Goal: Task Accomplishment & Management: Manage account settings

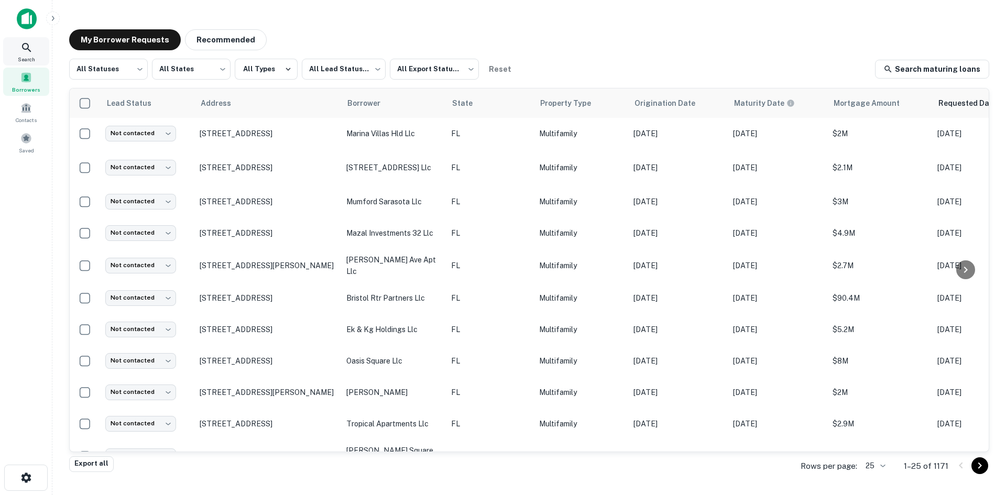
click at [28, 46] on icon at bounding box center [26, 47] width 9 height 9
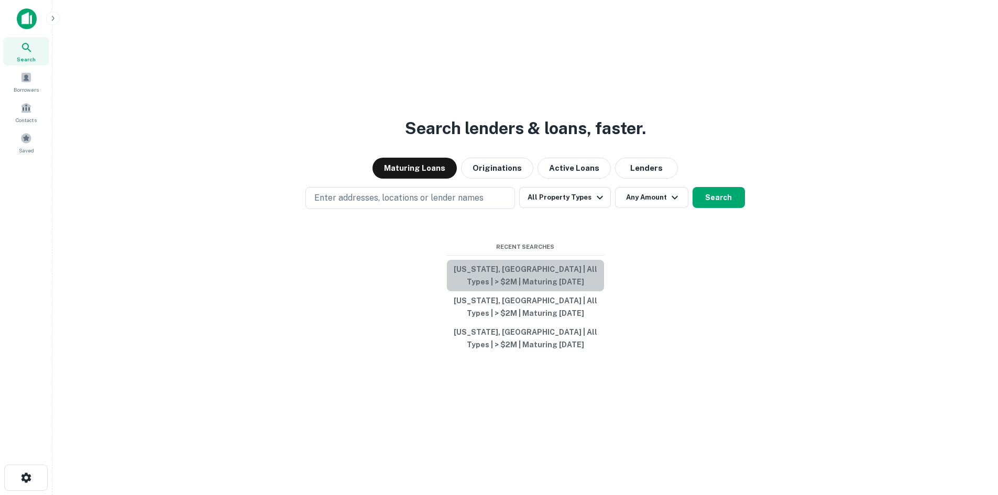
click at [576, 274] on button "Florida, USA | All Types | > $2M | Maturing In 1 Year" at bounding box center [525, 275] width 157 height 31
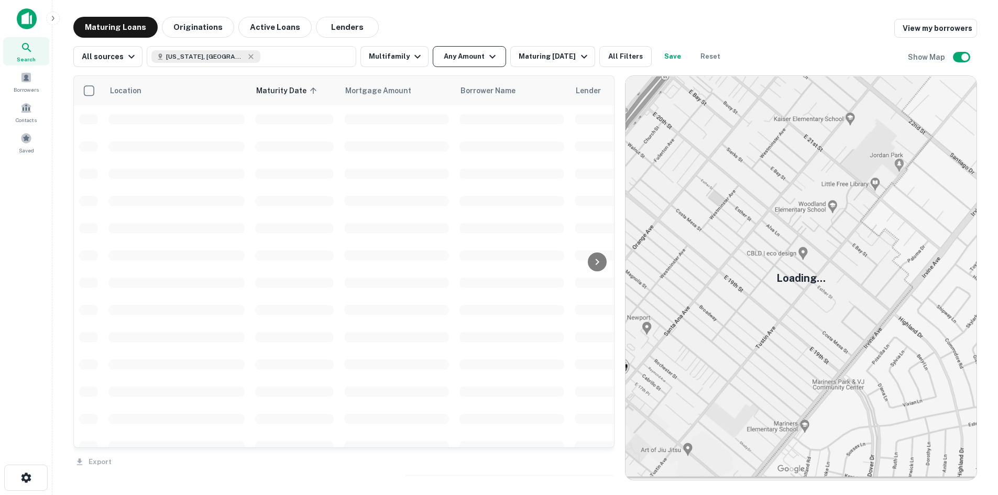
click at [464, 53] on button "Any Amount" at bounding box center [469, 56] width 73 height 21
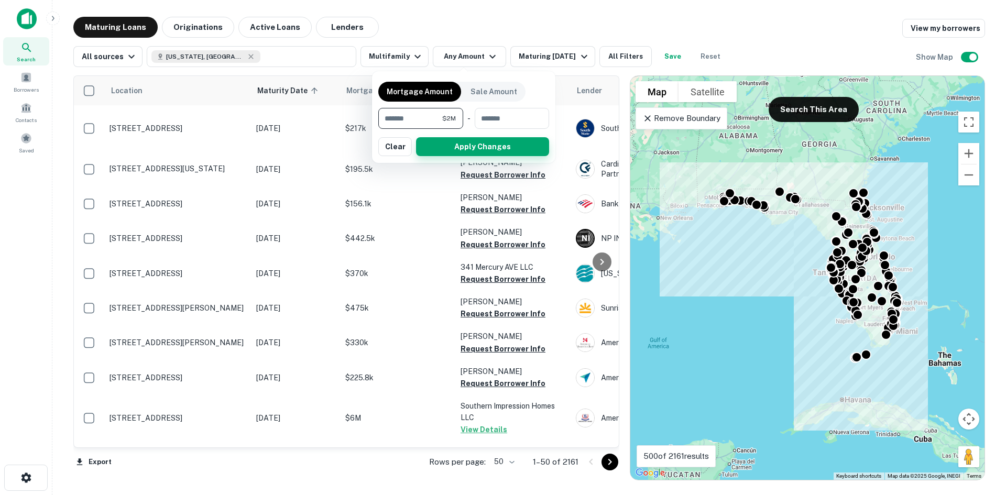
type input "*******"
click at [497, 144] on button "Apply Changes" at bounding box center [482, 146] width 133 height 19
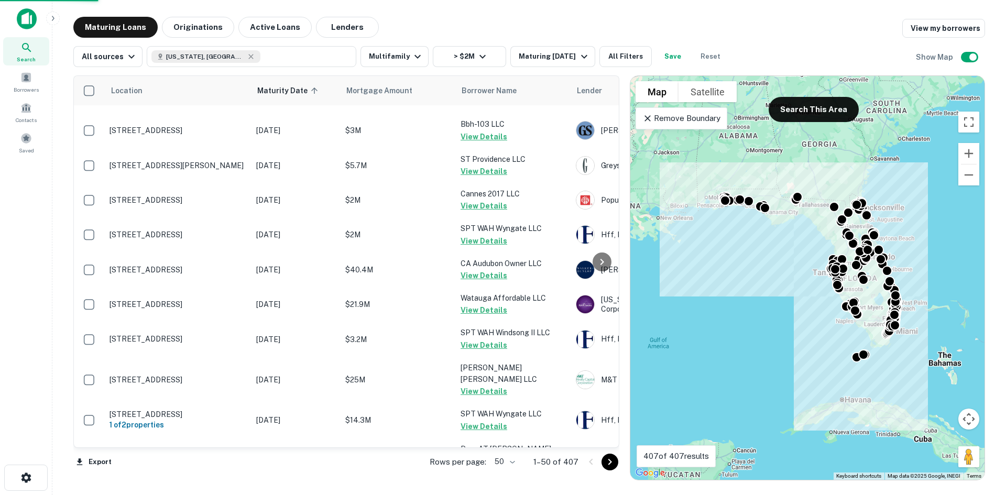
scroll to position [1152, 0]
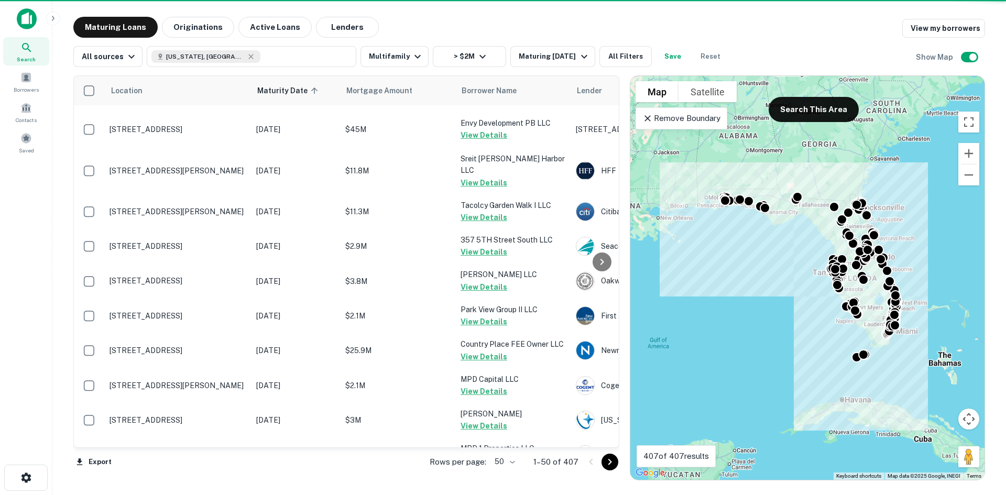
click at [513, 459] on body "Search Borrowers Contacts Saved Maturing Loans Originations Active Loans Lender…" at bounding box center [503, 247] width 1006 height 495
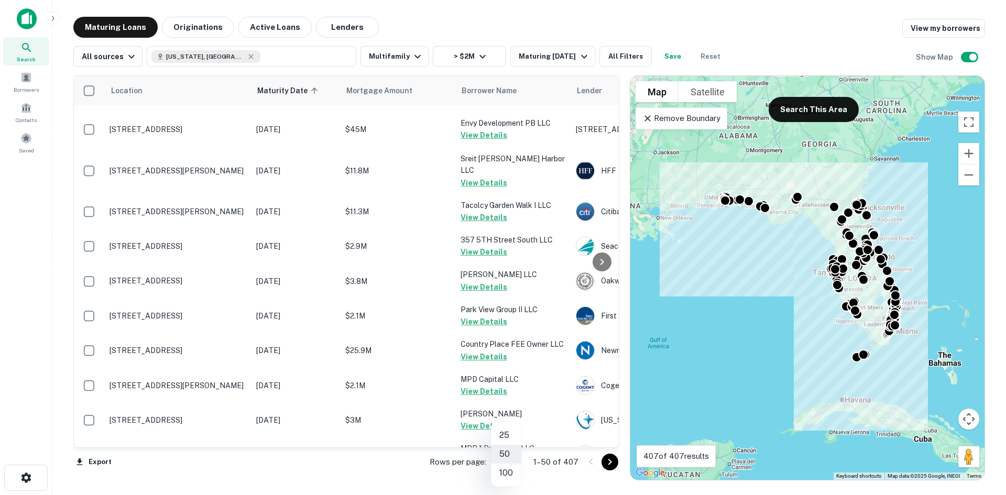
click at [512, 472] on li "100" at bounding box center [506, 473] width 30 height 19
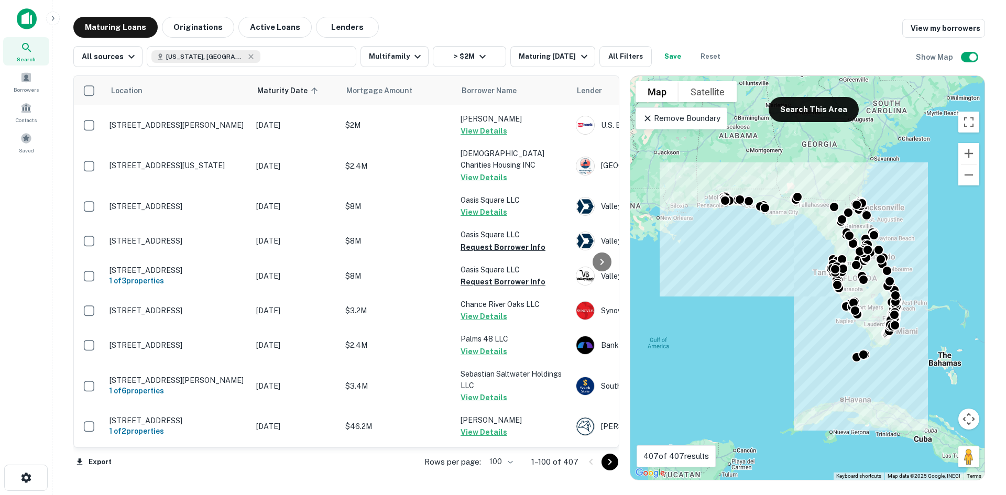
scroll to position [2986, 0]
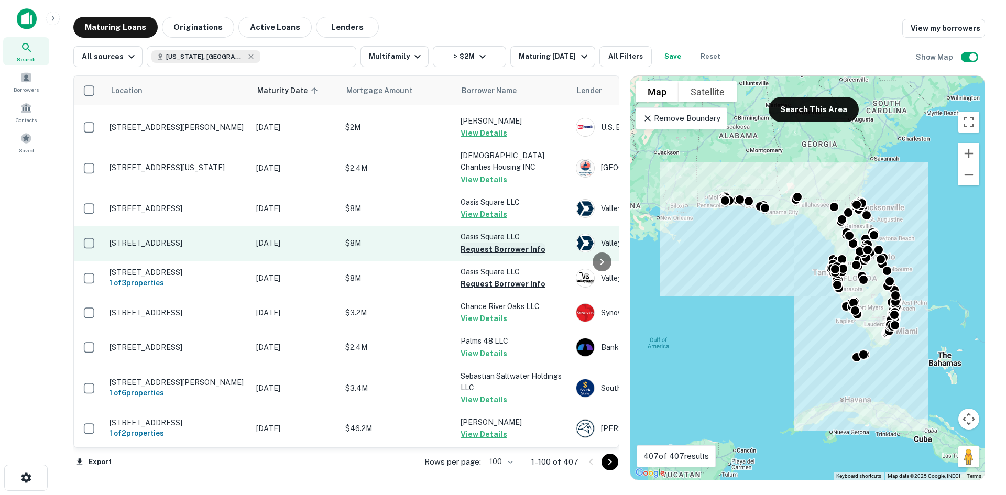
click at [508, 243] on button "Request Borrower Info" at bounding box center [502, 249] width 85 height 13
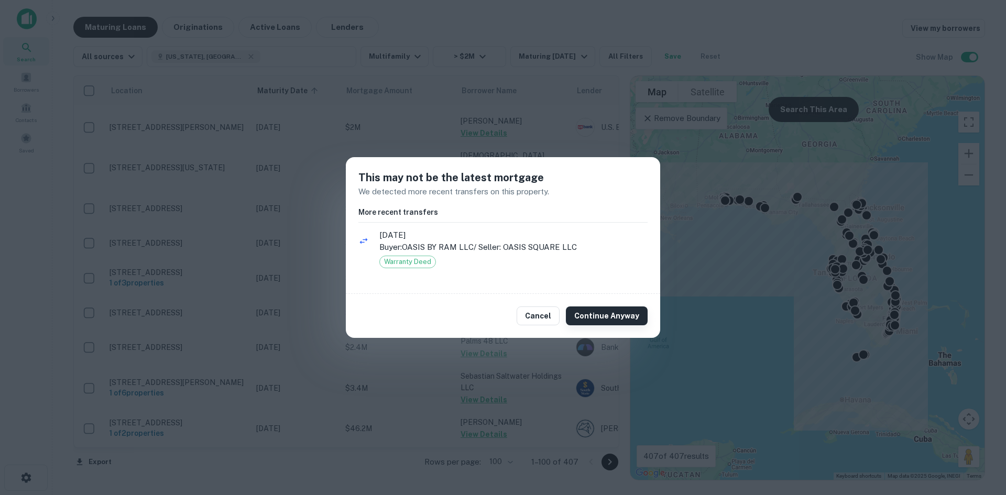
click at [614, 313] on button "Continue Anyway" at bounding box center [607, 315] width 82 height 19
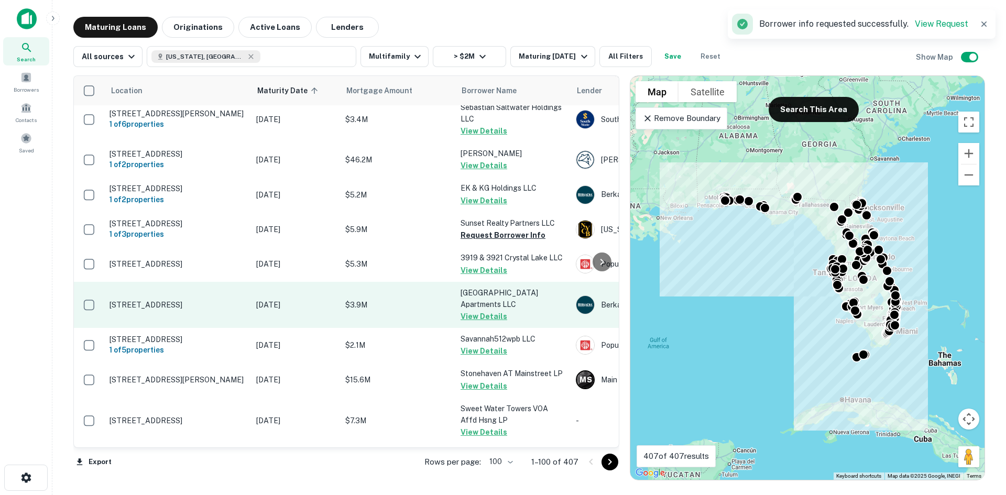
scroll to position [3195, 0]
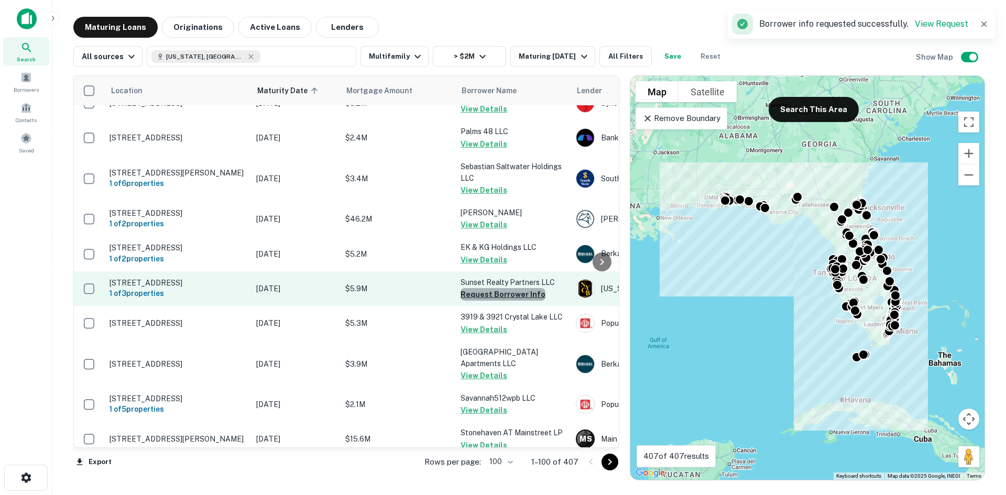
click at [527, 288] on button "Request Borrower Info" at bounding box center [502, 294] width 85 height 13
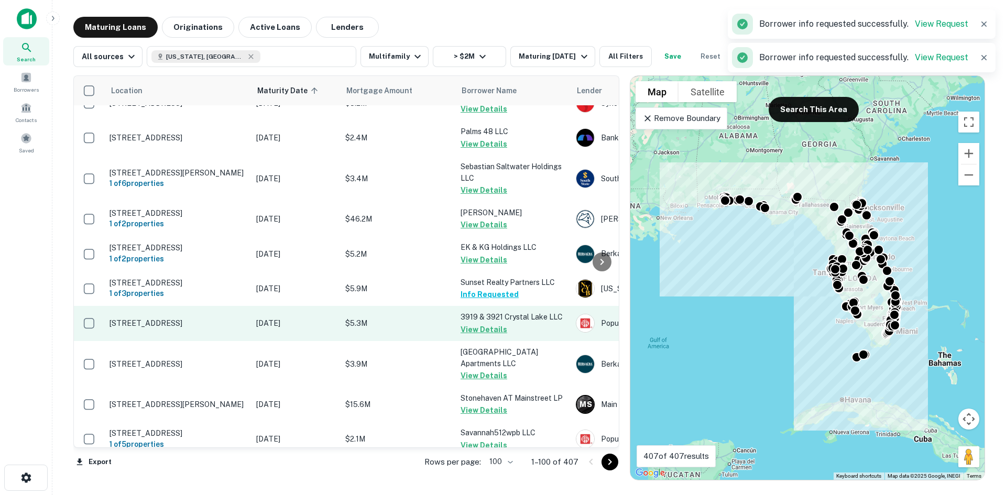
scroll to position [3362, 0]
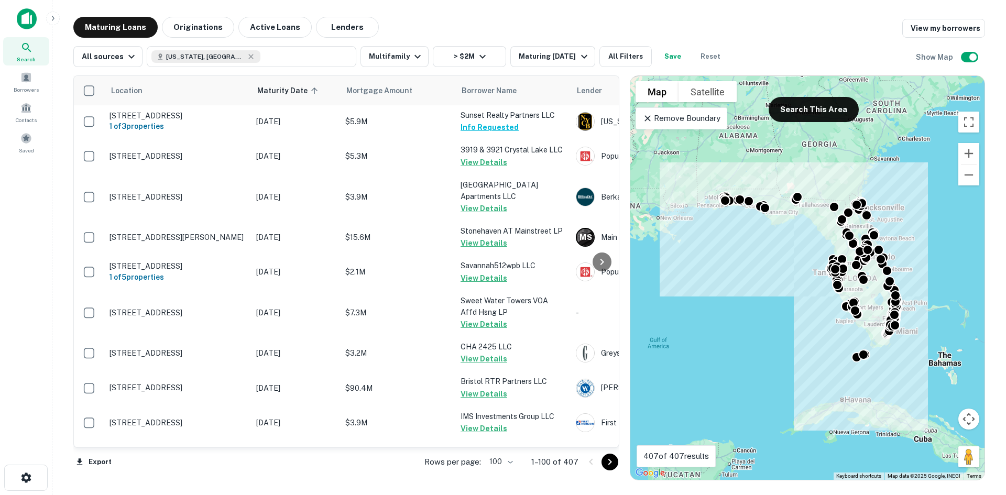
click at [610, 461] on icon "Go to next page" at bounding box center [609, 462] width 13 height 13
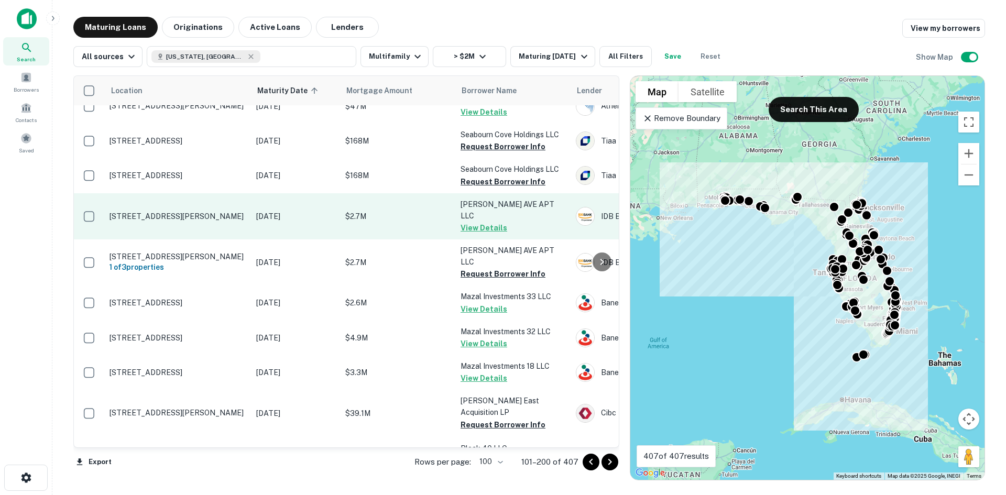
scroll to position [157, 0]
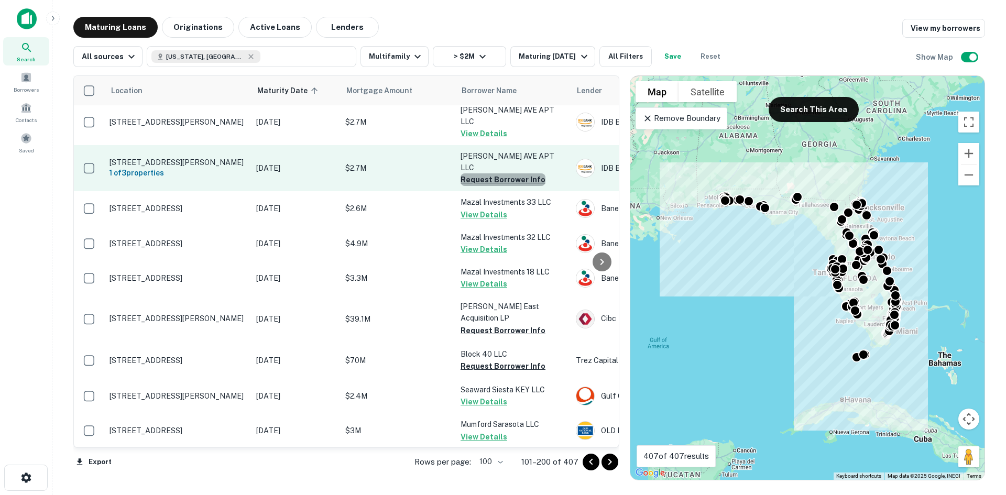
click at [509, 173] on button "Request Borrower Info" at bounding box center [502, 179] width 85 height 13
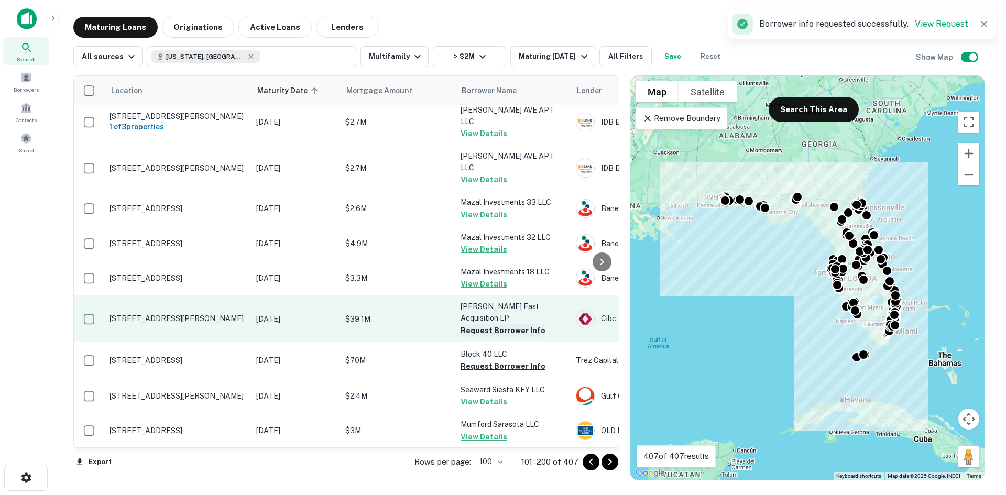
click at [528, 324] on button "Request Borrower Info" at bounding box center [502, 330] width 85 height 13
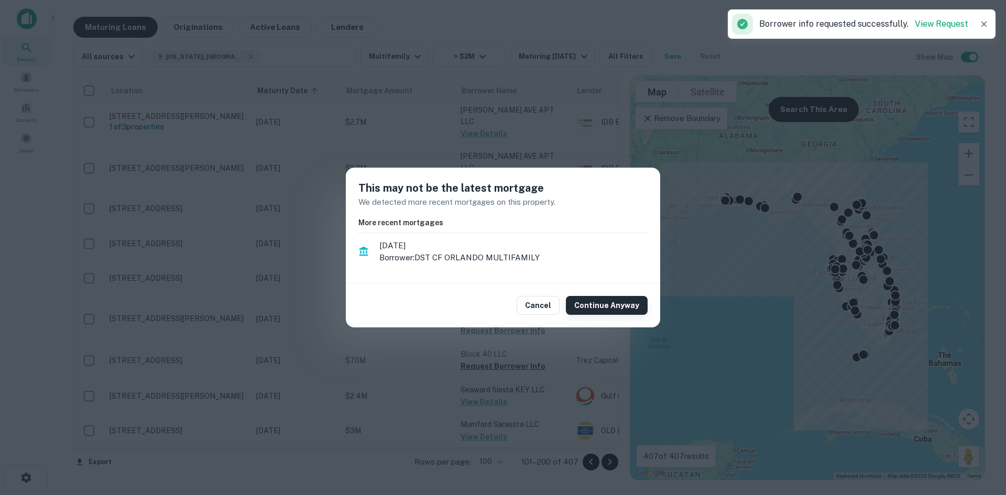
click at [597, 299] on button "Continue Anyway" at bounding box center [607, 305] width 82 height 19
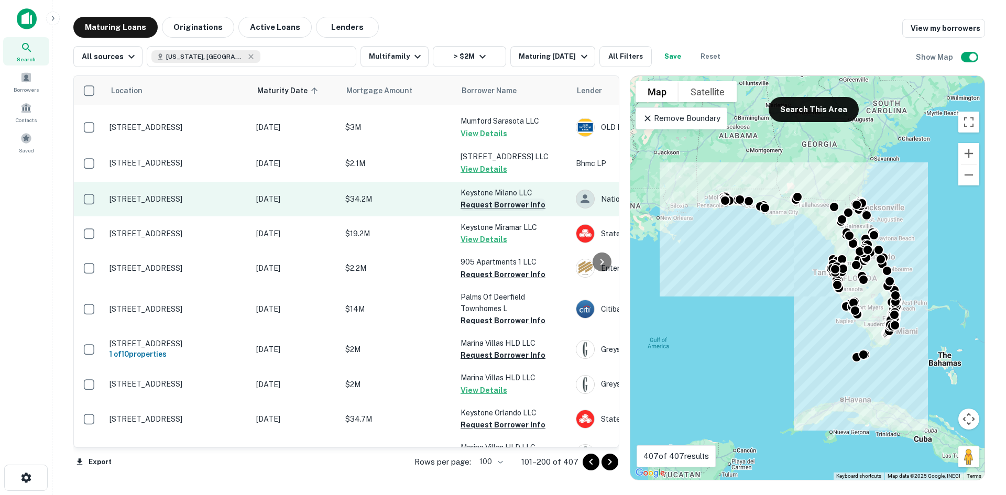
scroll to position [471, 0]
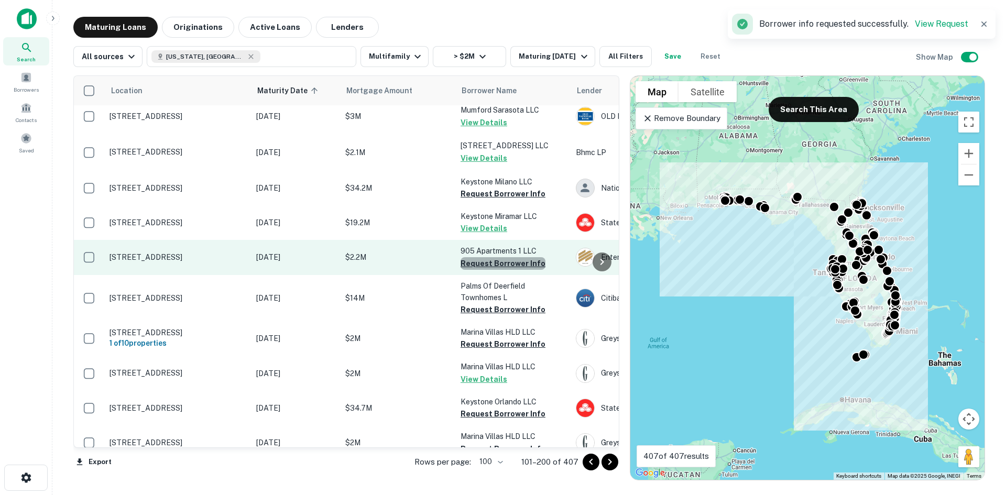
click at [517, 257] on button "Request Borrower Info" at bounding box center [502, 263] width 85 height 13
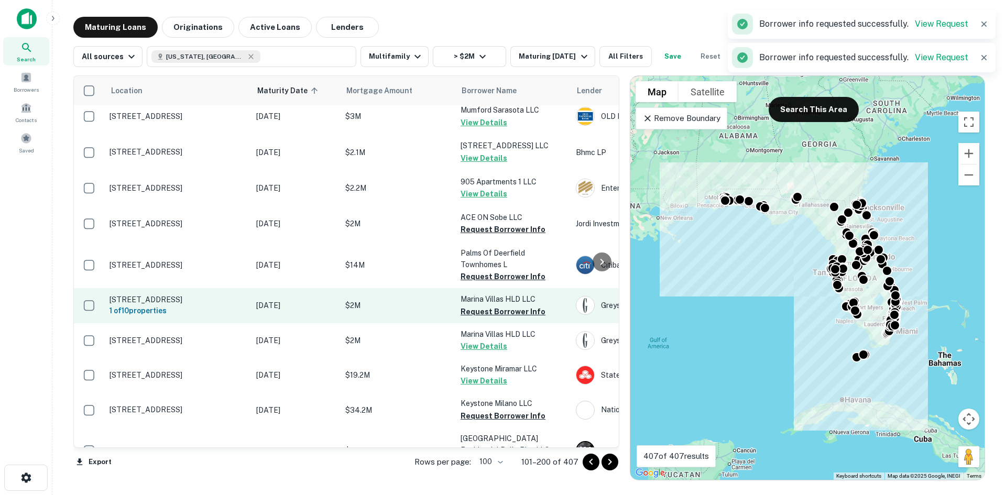
click at [525, 293] on p "Marina Villas HLD LLC" at bounding box center [512, 299] width 105 height 12
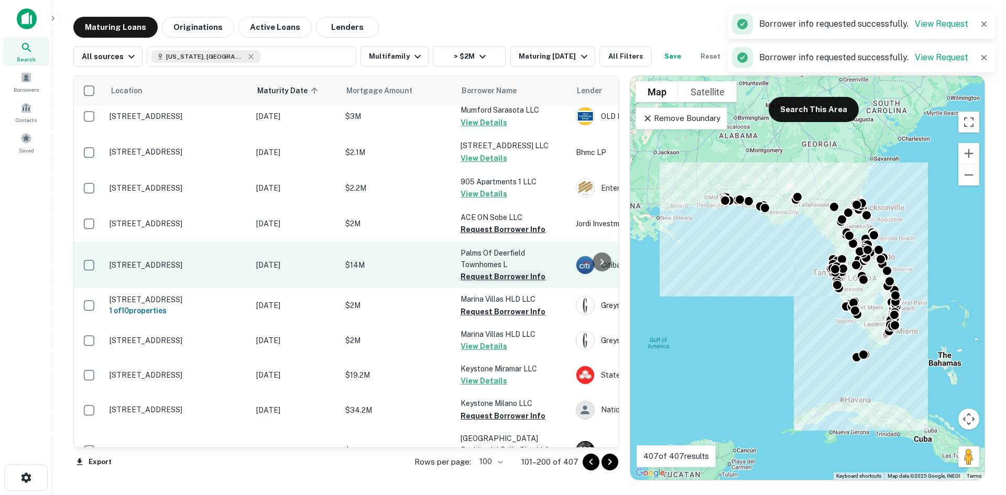
click at [510, 270] on button "Request Borrower Info" at bounding box center [502, 276] width 85 height 13
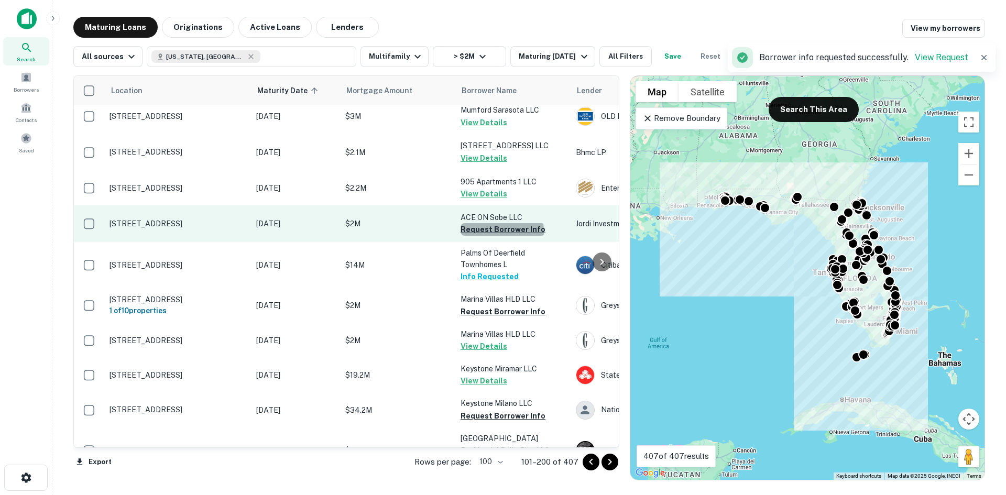
click at [501, 223] on button "Request Borrower Info" at bounding box center [502, 229] width 85 height 13
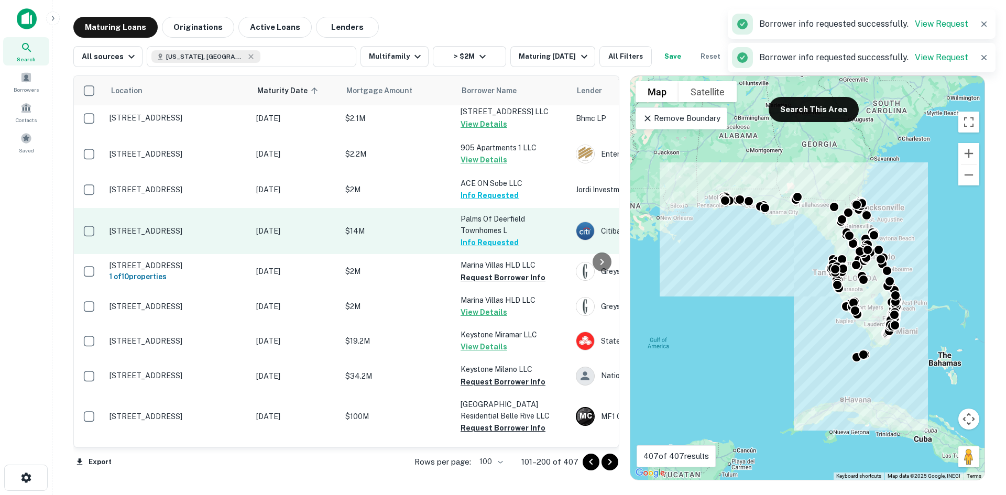
scroll to position [524, 0]
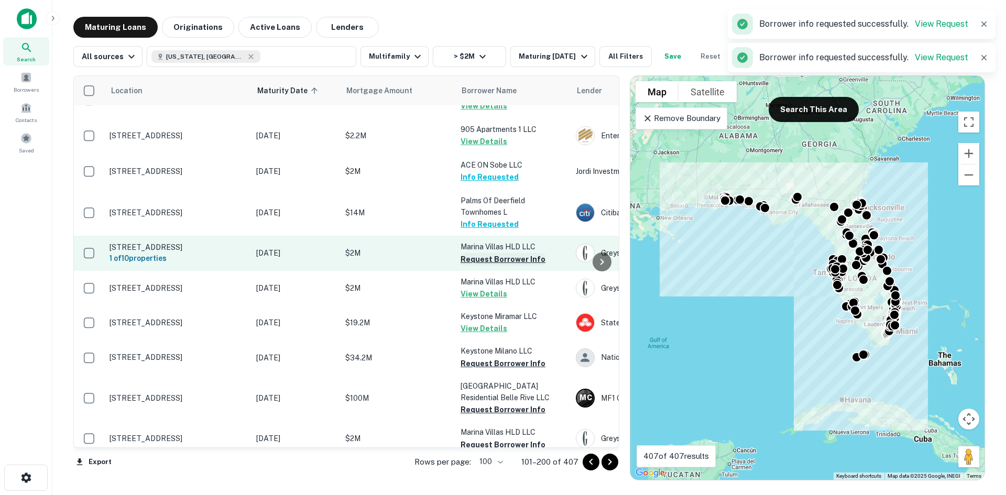
click at [513, 253] on button "Request Borrower Info" at bounding box center [502, 259] width 85 height 13
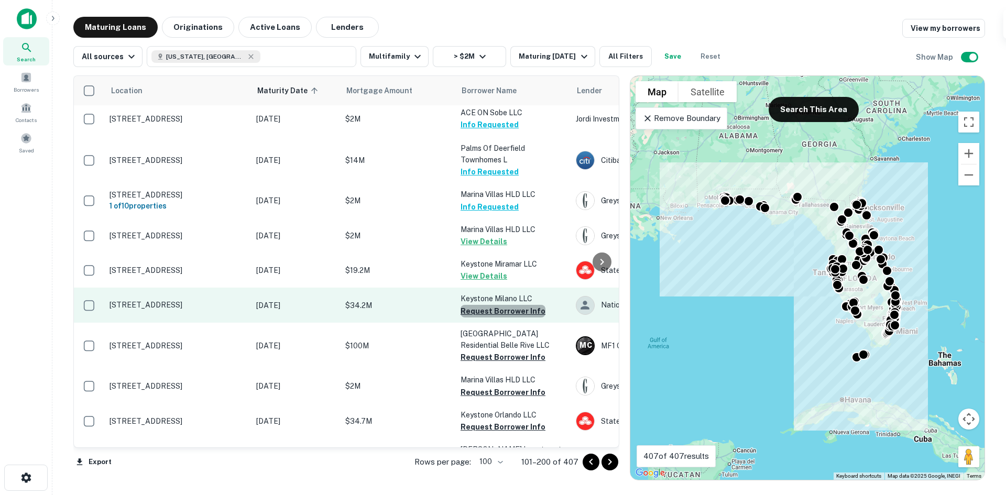
click at [516, 305] on button "Request Borrower Info" at bounding box center [502, 311] width 85 height 13
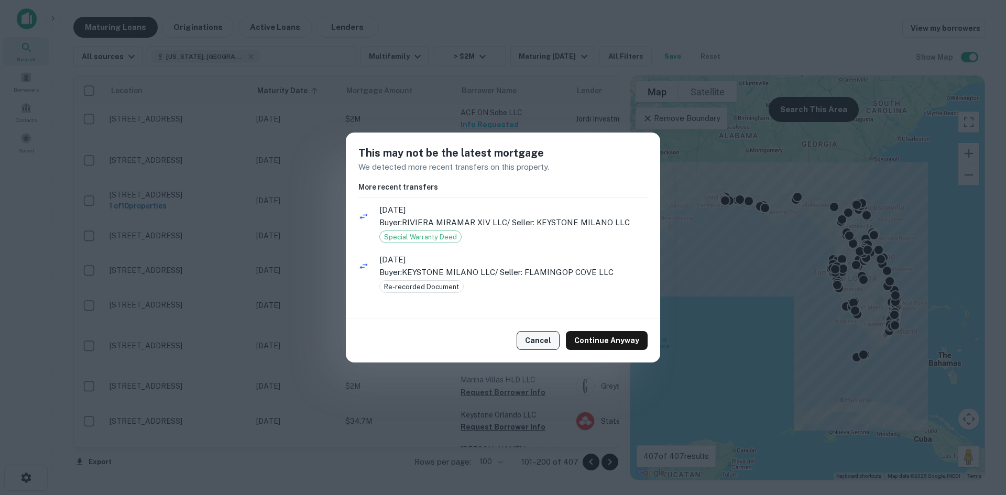
click at [553, 337] on button "Cancel" at bounding box center [537, 340] width 43 height 19
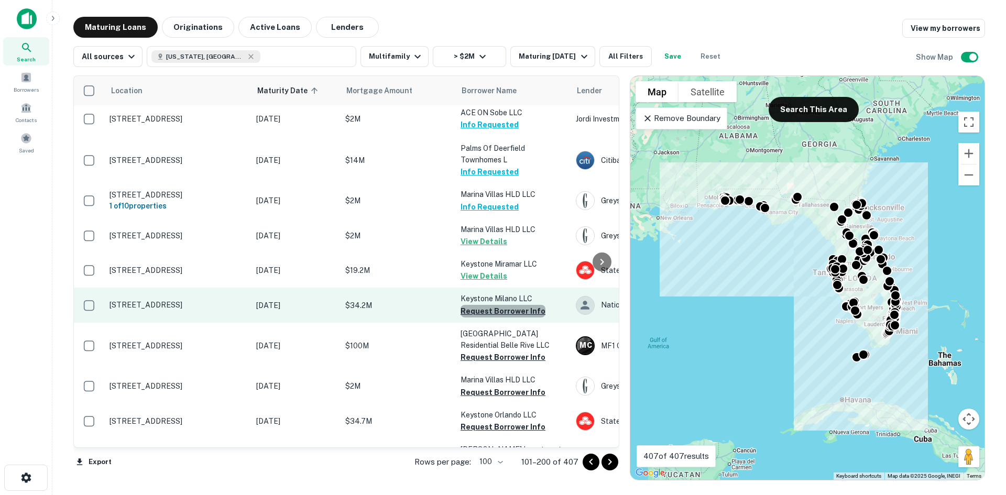
click at [523, 305] on button "Request Borrower Info" at bounding box center [502, 311] width 85 height 13
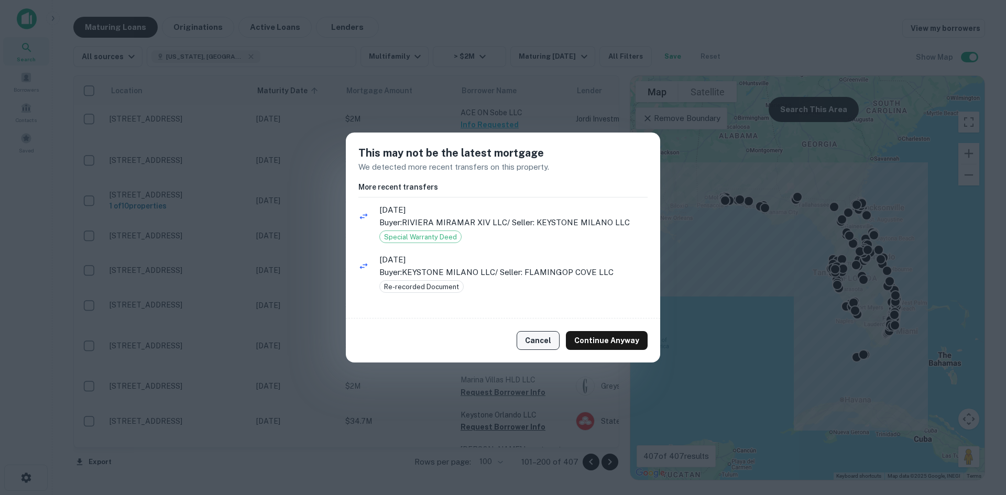
click at [551, 346] on button "Cancel" at bounding box center [537, 340] width 43 height 19
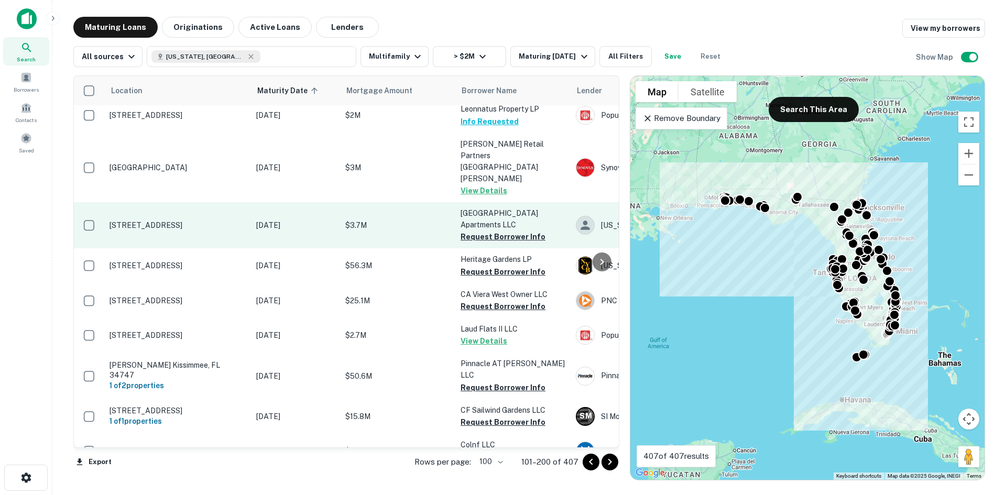
scroll to position [1676, 0]
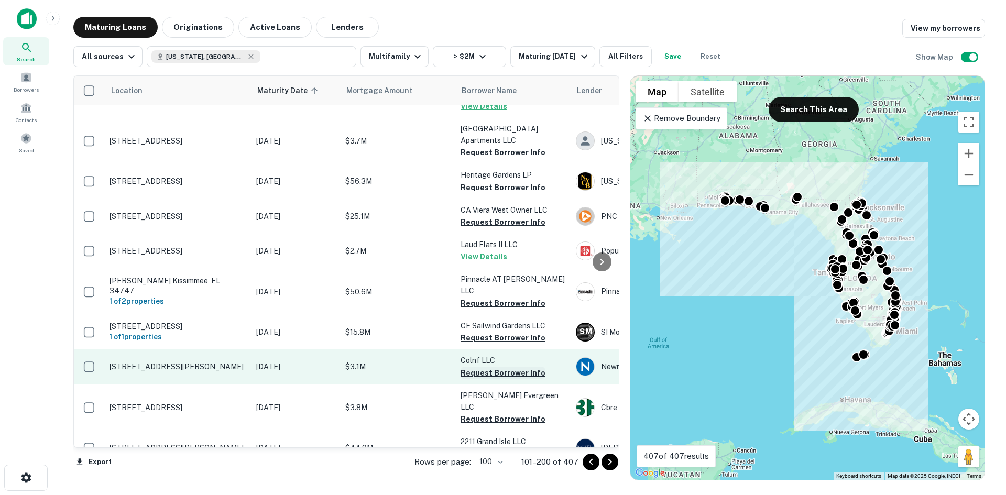
click at [523, 367] on button "Request Borrower Info" at bounding box center [502, 373] width 85 height 13
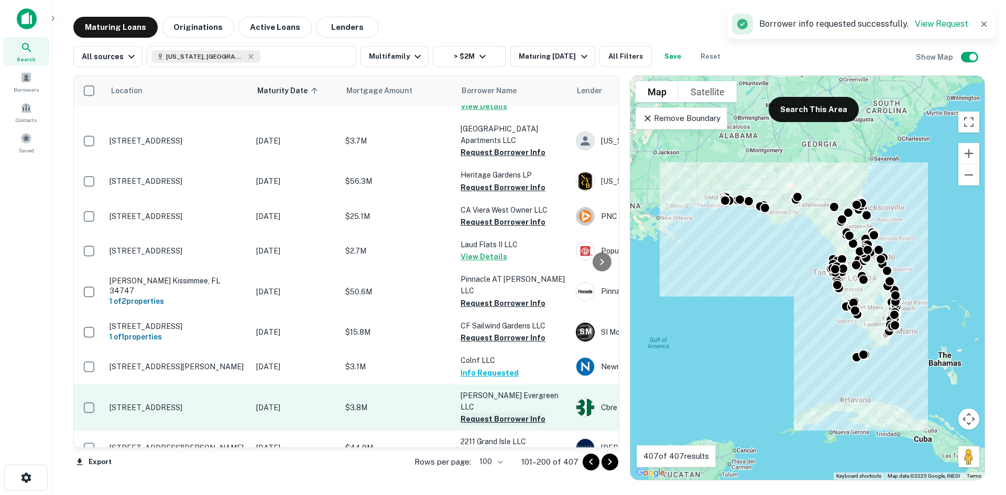
click at [528, 413] on button "Request Borrower Info" at bounding box center [502, 419] width 85 height 13
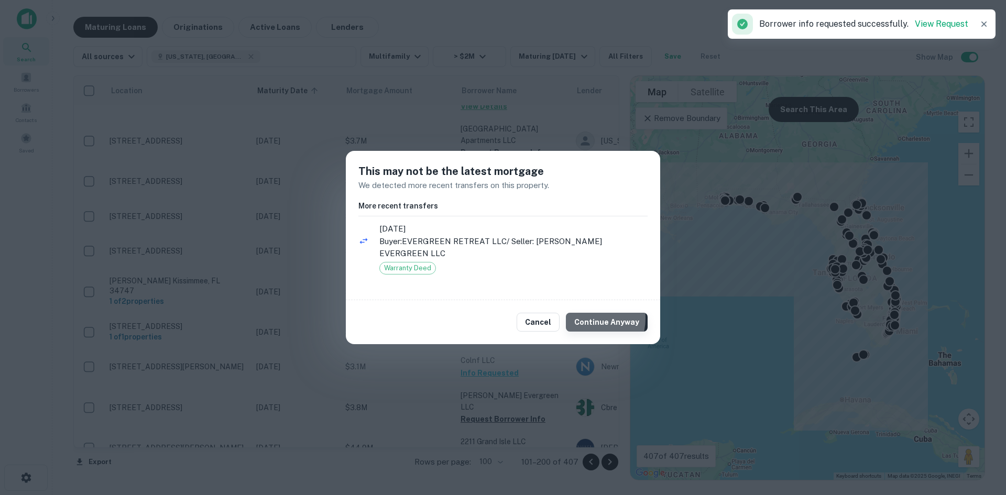
click at [586, 313] on button "Continue Anyway" at bounding box center [607, 322] width 82 height 19
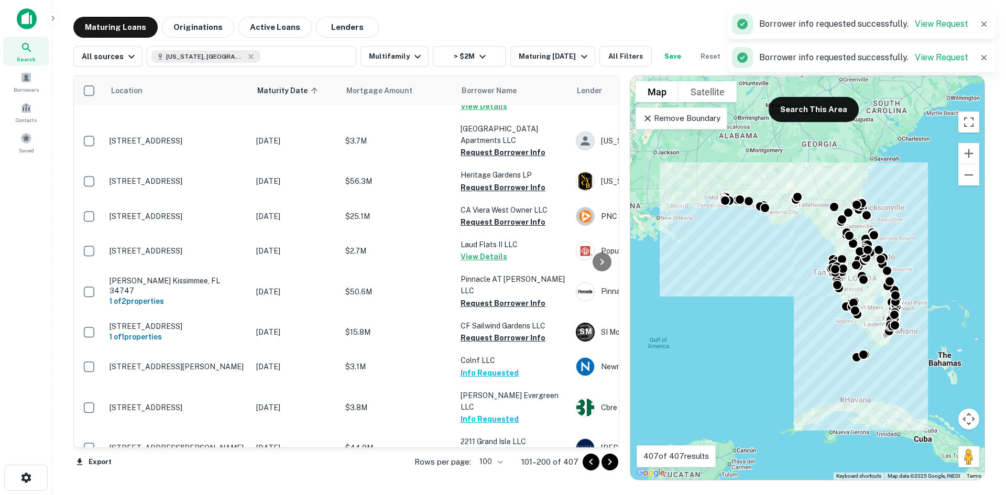
scroll to position [1781, 0]
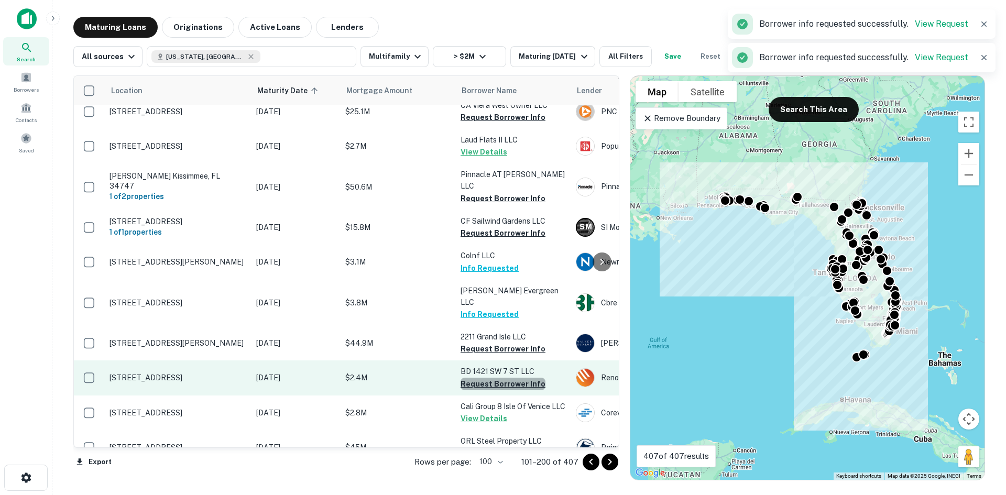
click at [521, 378] on button "Request Borrower Info" at bounding box center [502, 384] width 85 height 13
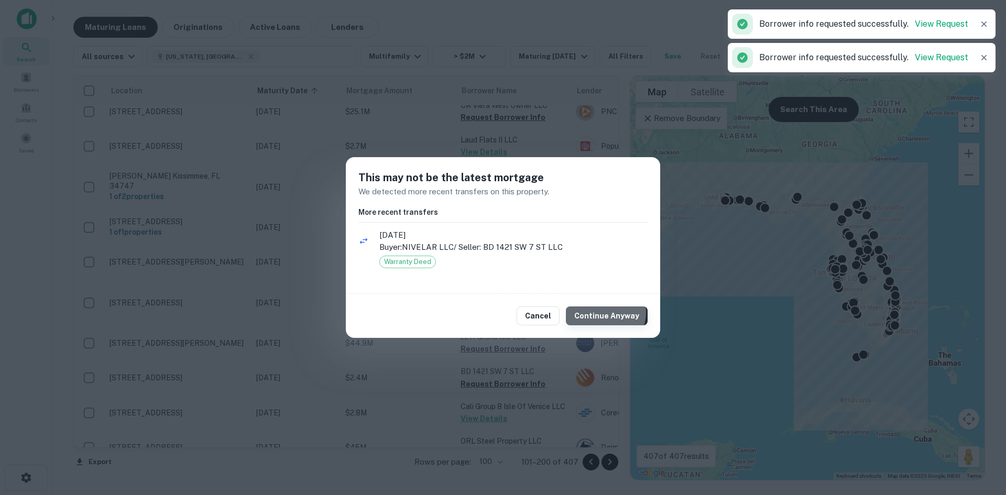
click at [607, 313] on button "Continue Anyway" at bounding box center [607, 315] width 82 height 19
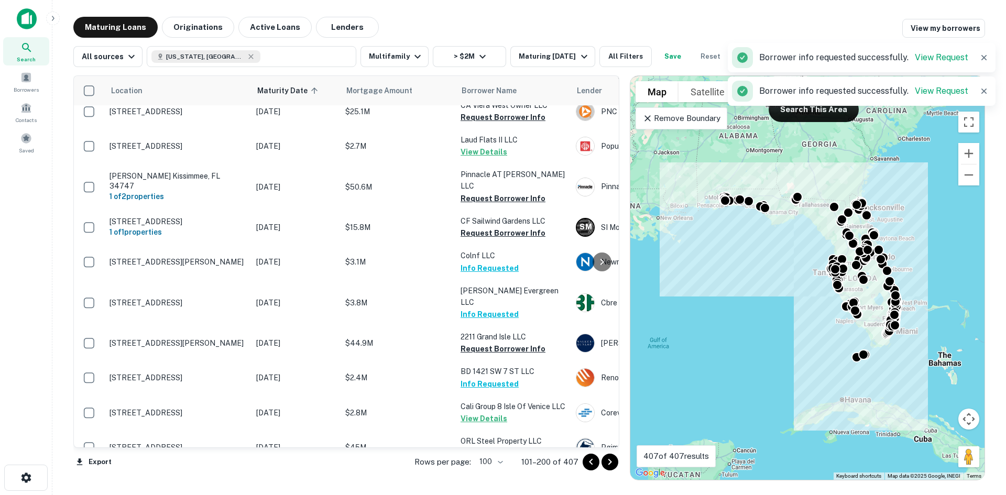
scroll to position [1886, 0]
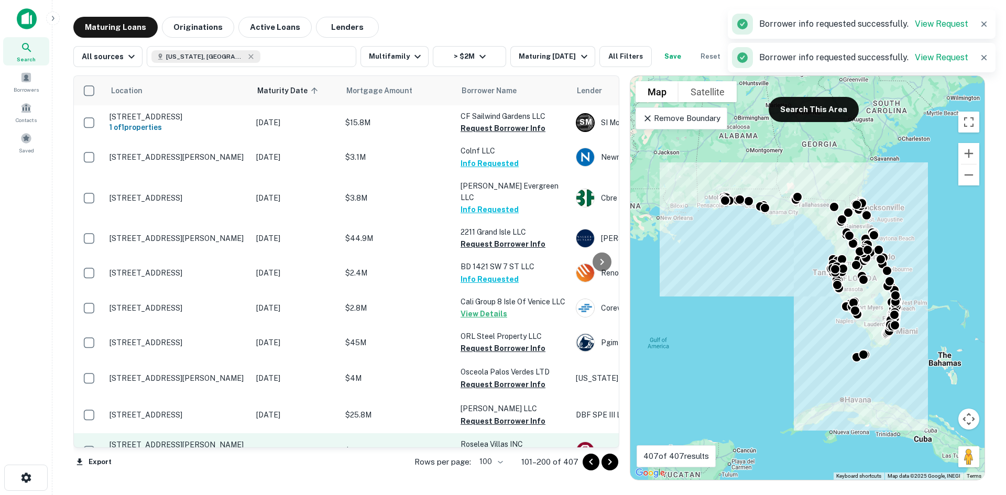
click at [516, 450] on button "Request Borrower Info" at bounding box center [502, 456] width 85 height 13
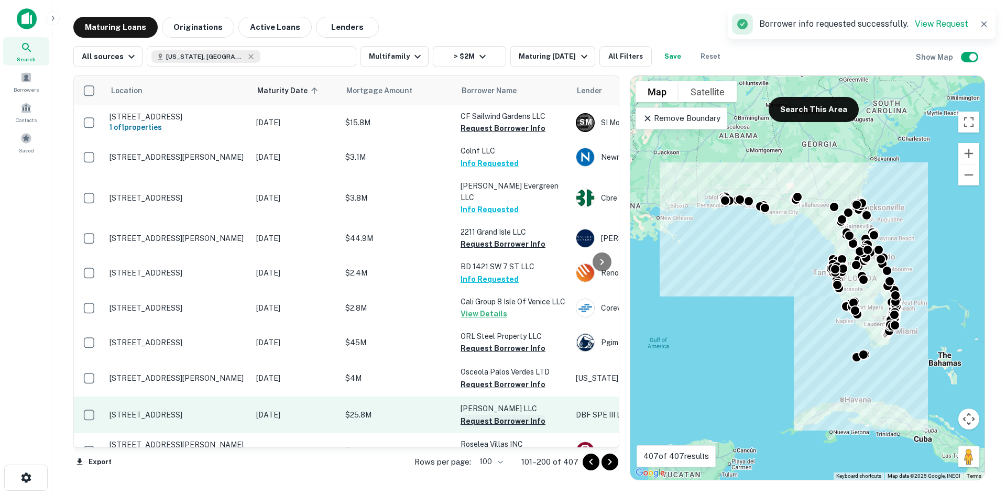
click at [527, 415] on button "Request Borrower Info" at bounding box center [502, 421] width 85 height 13
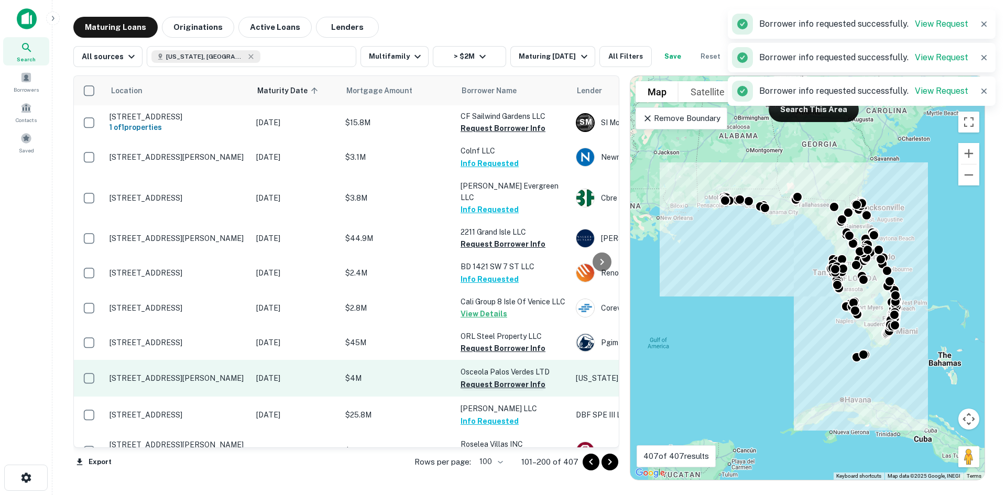
click at [526, 378] on button "Request Borrower Info" at bounding box center [502, 384] width 85 height 13
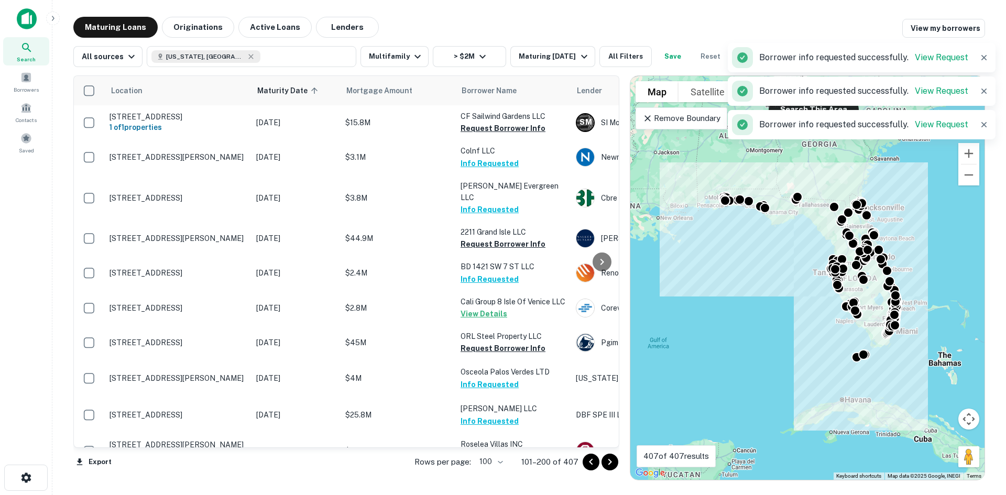
scroll to position [2043, 0]
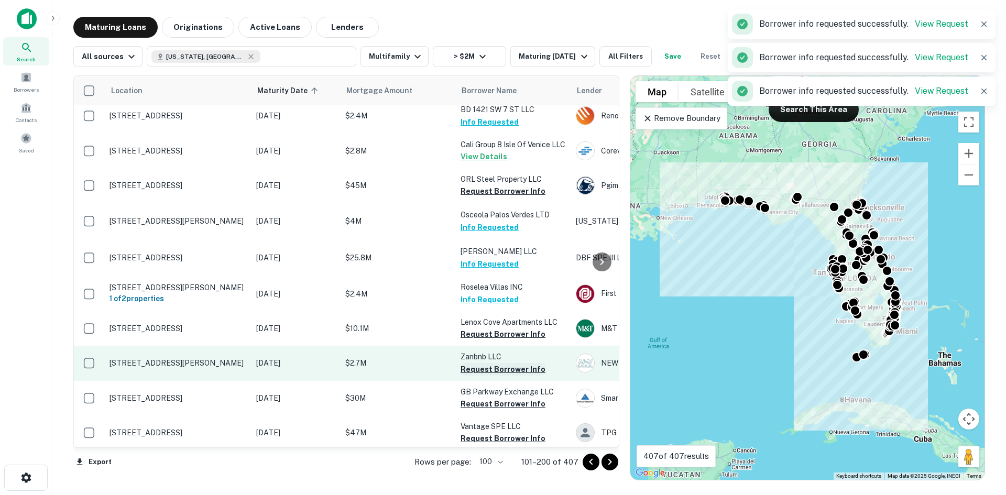
click at [513, 363] on button "Request Borrower Info" at bounding box center [502, 369] width 85 height 13
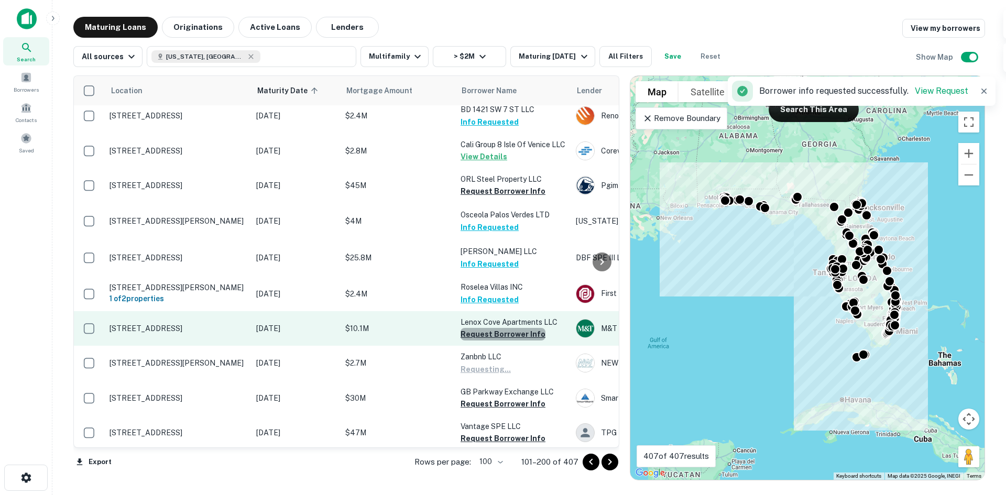
click at [511, 328] on button "Request Borrower Info" at bounding box center [502, 334] width 85 height 13
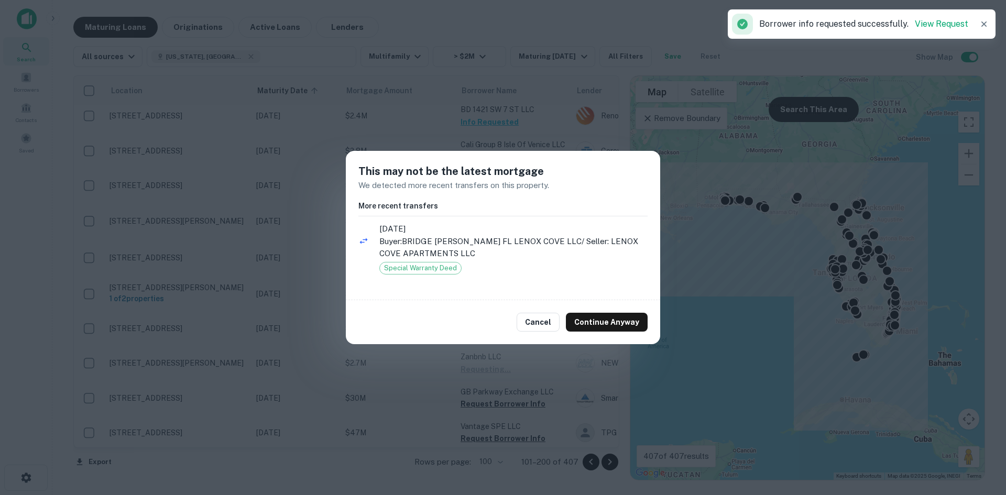
click at [593, 309] on div "Cancel Continue Anyway" at bounding box center [503, 322] width 314 height 44
click at [597, 310] on div "Cancel Continue Anyway" at bounding box center [503, 322] width 314 height 44
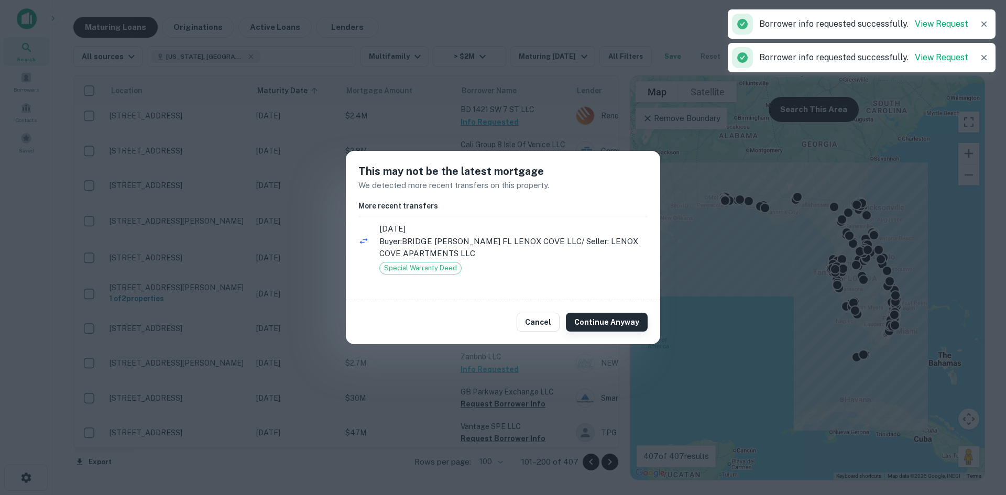
click at [597, 313] on button "Continue Anyway" at bounding box center [607, 322] width 82 height 19
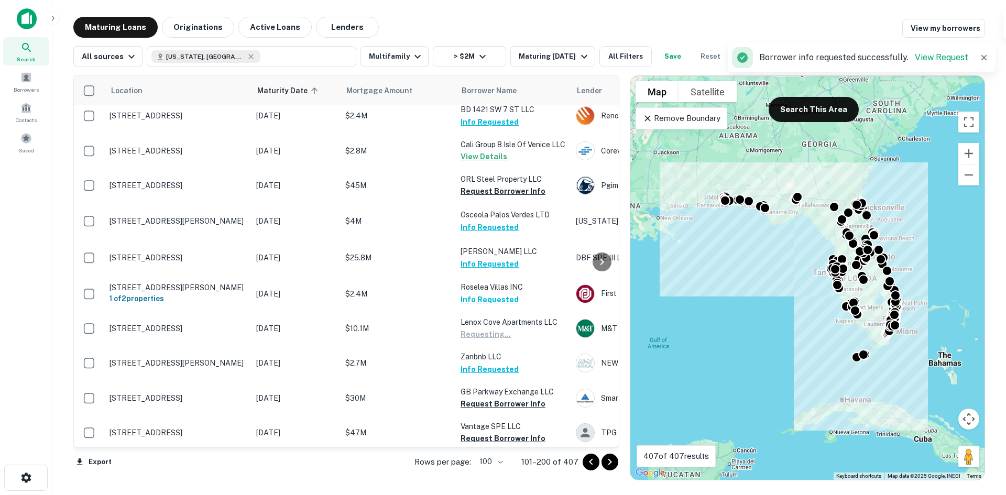
click at [595, 319] on button "Continue Anyway" at bounding box center [607, 322] width 82 height 19
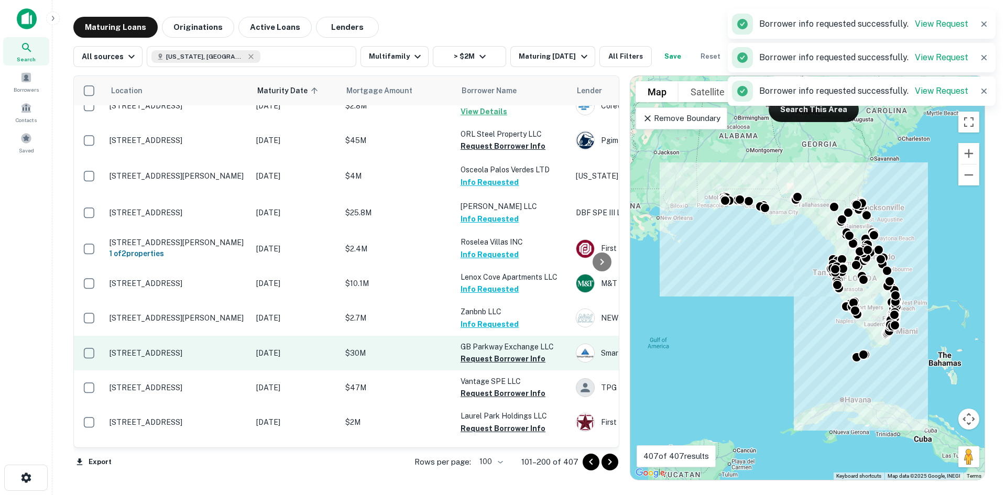
scroll to position [2148, 0]
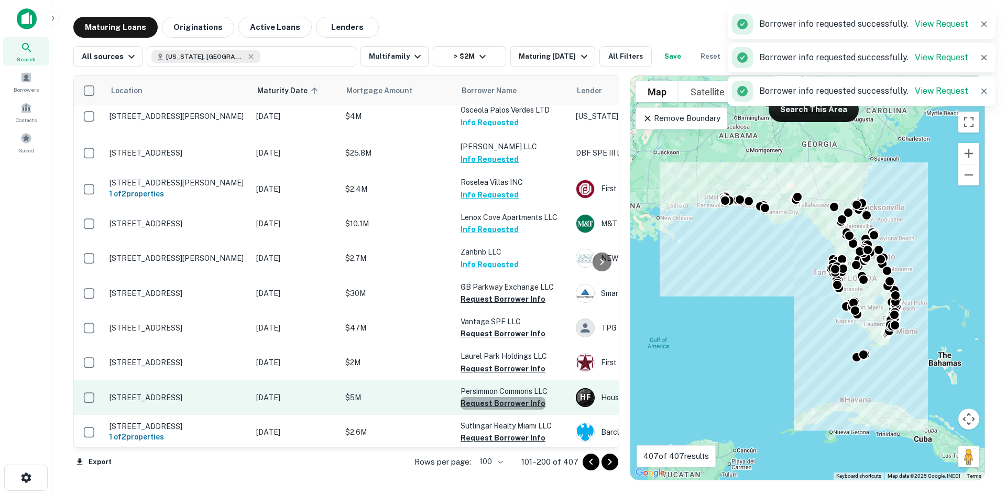
click at [532, 397] on button "Request Borrower Info" at bounding box center [502, 403] width 85 height 13
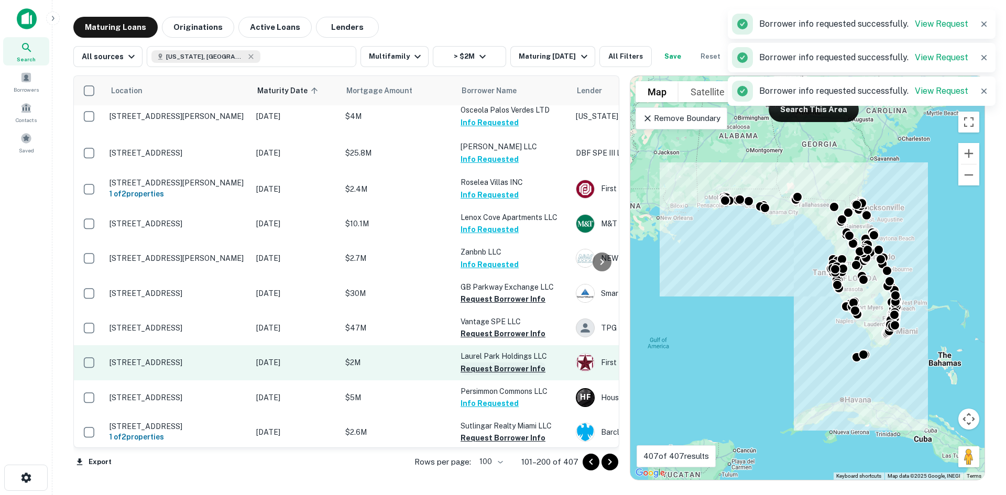
click at [522, 362] on button "Request Borrower Info" at bounding box center [502, 368] width 85 height 13
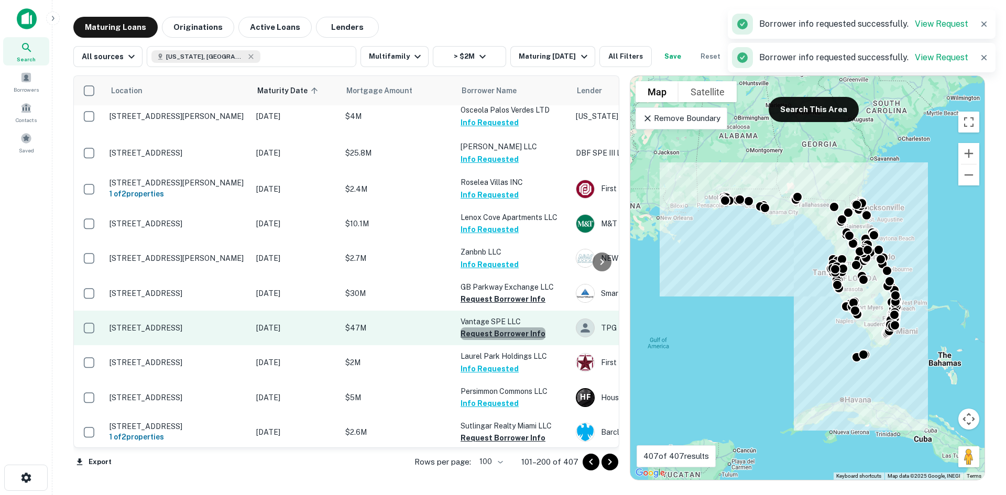
click at [507, 327] on button "Request Borrower Info" at bounding box center [502, 333] width 85 height 13
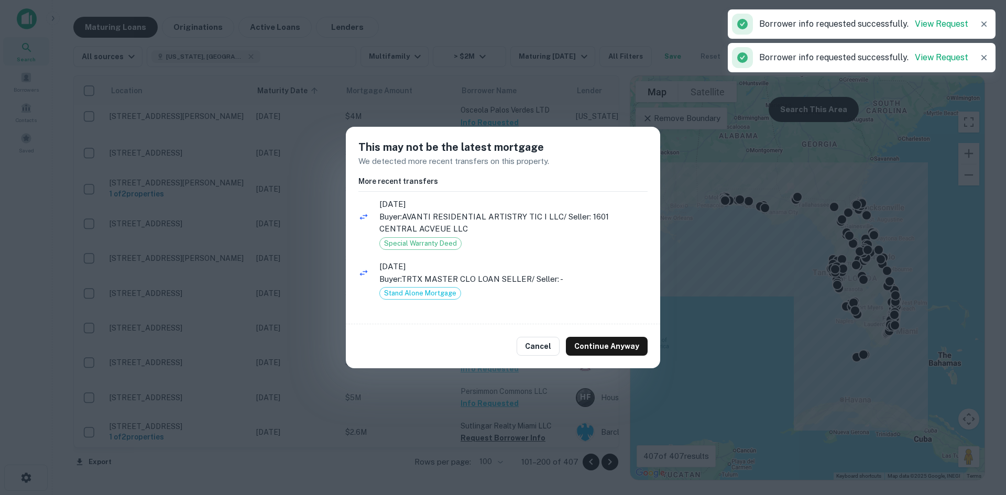
click at [607, 343] on button "Continue Anyway" at bounding box center [607, 346] width 82 height 19
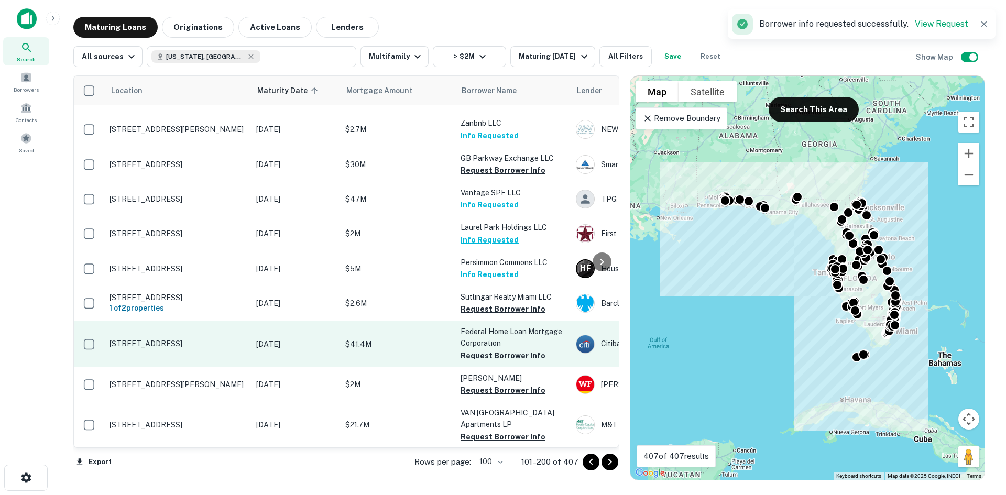
scroll to position [2252, 0]
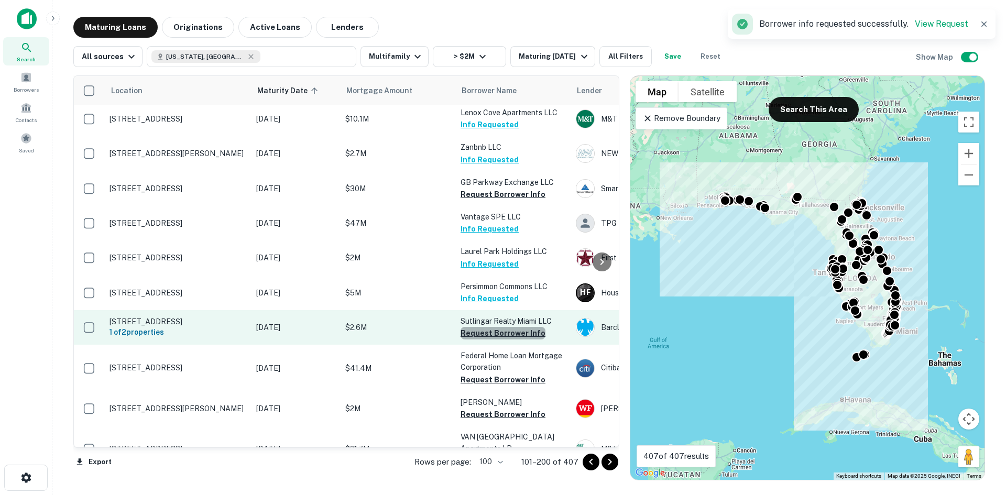
click at [513, 327] on button "Request Borrower Info" at bounding box center [502, 333] width 85 height 13
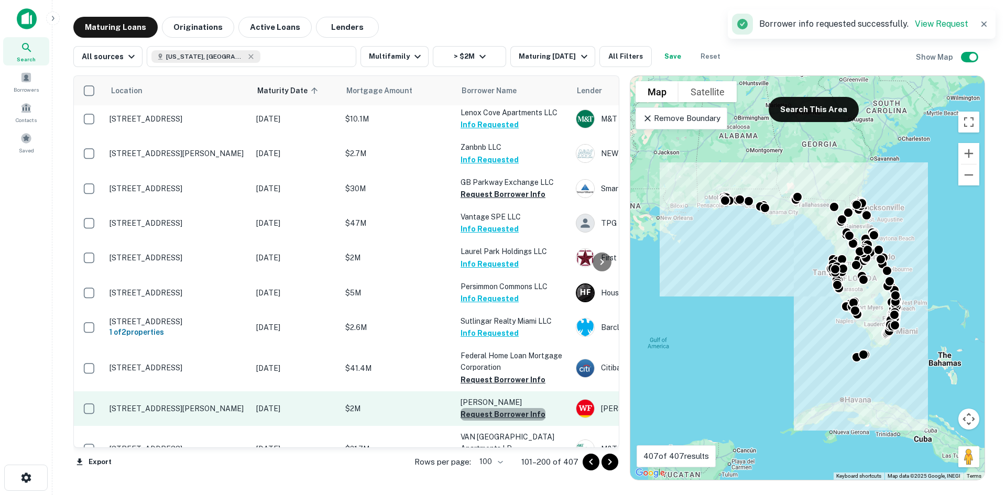
click at [508, 408] on button "Request Borrower Info" at bounding box center [502, 414] width 85 height 13
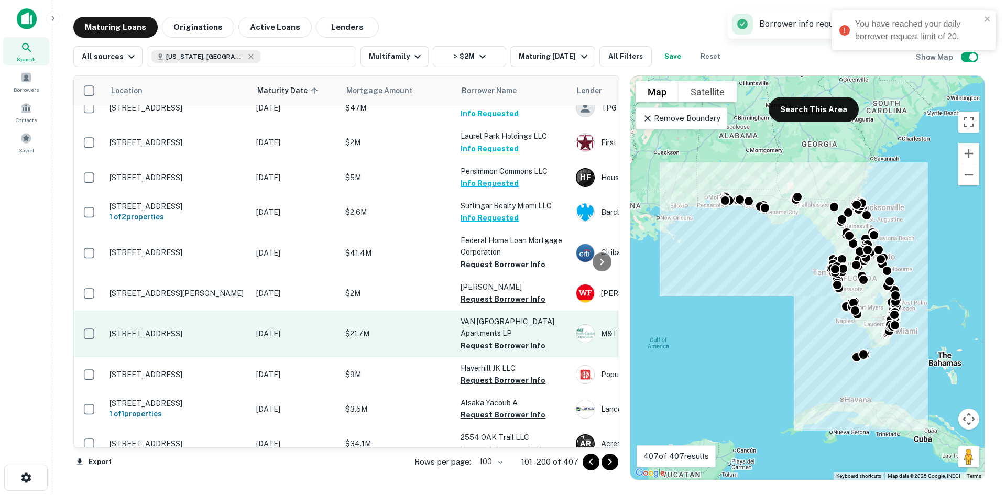
scroll to position [2567, 0]
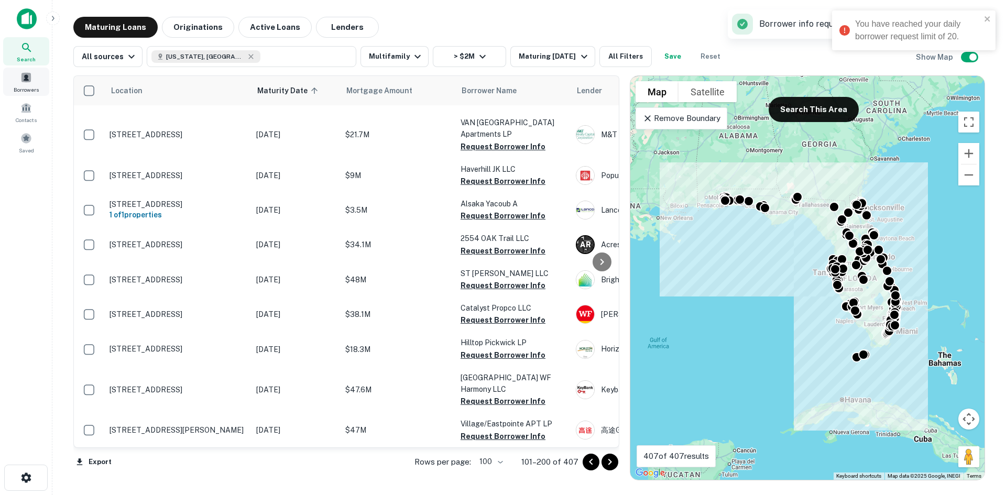
click at [32, 84] on div "Borrowers" at bounding box center [26, 82] width 46 height 28
